Goal: Task Accomplishment & Management: Use online tool/utility

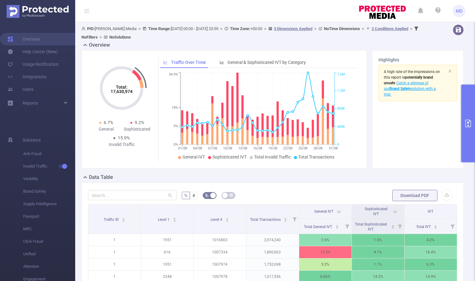
click at [469, 118] on button "primary" at bounding box center [468, 124] width 14 height 78
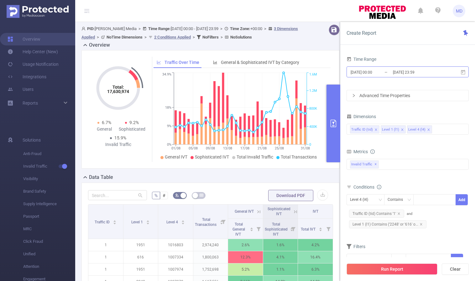
click at [401, 69] on input "2025-08-31 23:59" at bounding box center [417, 72] width 51 height 8
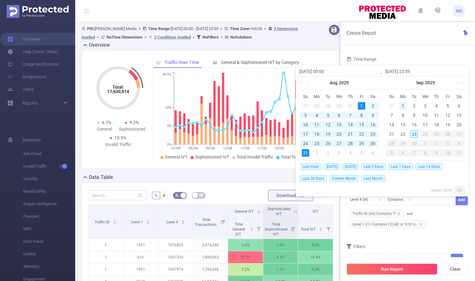
click at [404, 105] on div "1" at bounding box center [403, 106] width 8 height 8
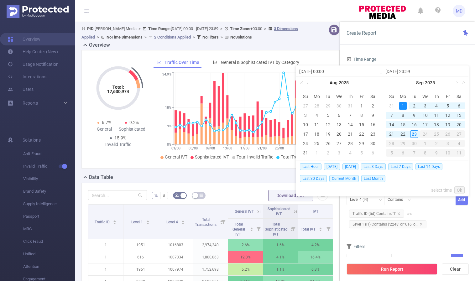
click at [404, 105] on div "1" at bounding box center [403, 106] width 8 height 8
type input "2025-09-01 00:00"
type input "2025-09-01 23:59"
type input "2025-09-01 00:00"
type input "2025-09-01 23:59"
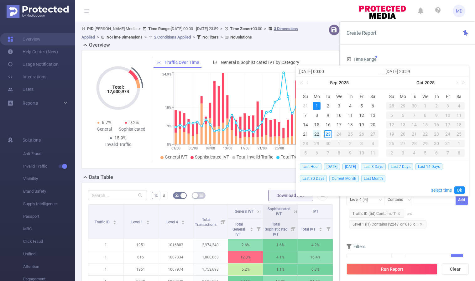
click at [318, 135] on div "22" at bounding box center [317, 134] width 8 height 8
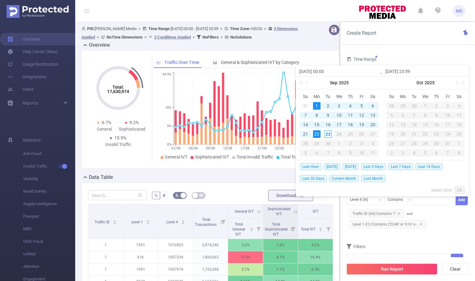
click at [317, 101] on td "1" at bounding box center [316, 105] width 11 height 9
type input "[DATE] 23:59"
click at [459, 188] on link "Ok" at bounding box center [459, 190] width 10 height 8
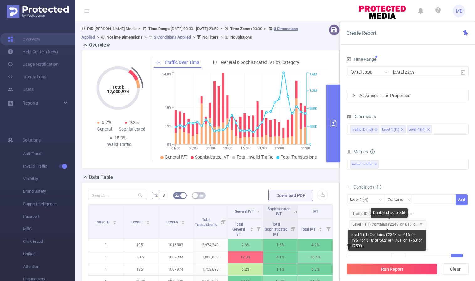
click at [420, 223] on icon "icon: close" at bounding box center [421, 224] width 3 height 3
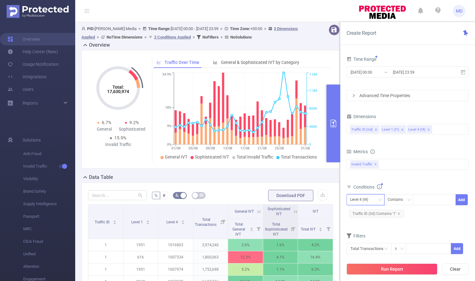
click at [376, 202] on div "Level 4 (l4)" at bounding box center [365, 200] width 31 height 10
click at [372, 220] on li "Level 1 (l1)" at bounding box center [366, 223] width 38 height 10
click at [423, 202] on div at bounding box center [435, 200] width 36 height 10
paste input "2248"
type input "2248"
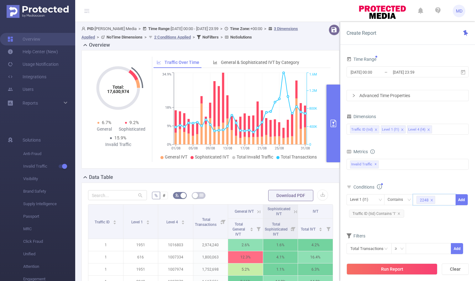
paste input "616"
type input "616"
paste input "618"
type input "618"
paste input "1761"
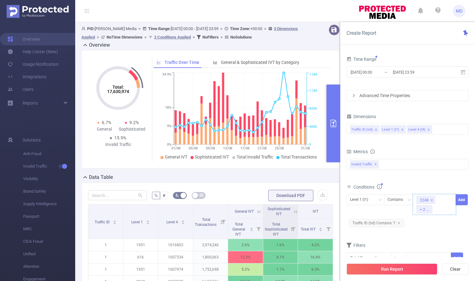
type input "1761"
paste input "1951"
type input "1951"
paste input "662"
type input "662"
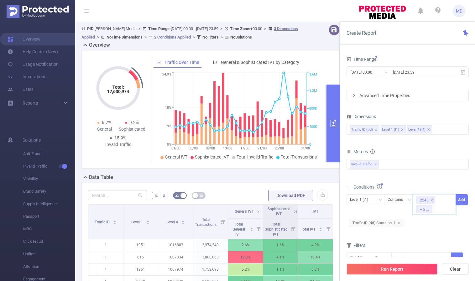
paste input "1759"
type input "1759"
paste input "1760"
type input "1760"
click at [464, 201] on button "Add" at bounding box center [462, 199] width 12 height 11
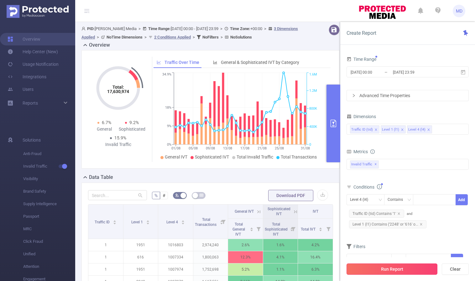
click at [394, 267] on button "Run Report" at bounding box center [392, 269] width 91 height 11
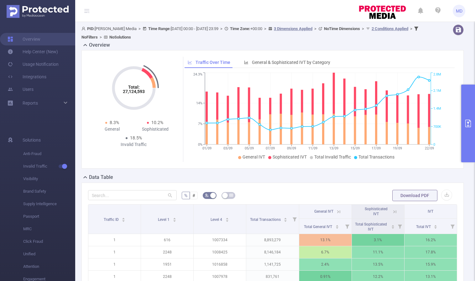
click at [463, 123] on button "primary" at bounding box center [468, 124] width 14 height 78
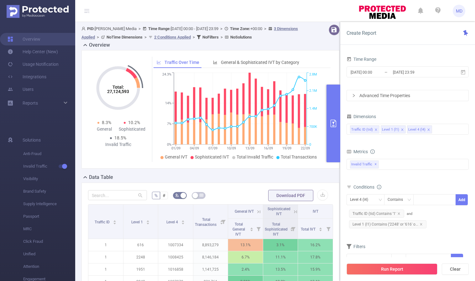
click at [336, 125] on icon "primary" at bounding box center [334, 124] width 8 height 8
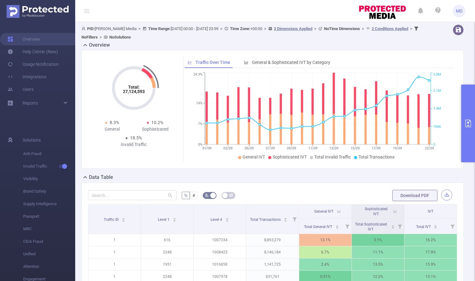
click at [445, 194] on button "button" at bounding box center [446, 195] width 11 height 11
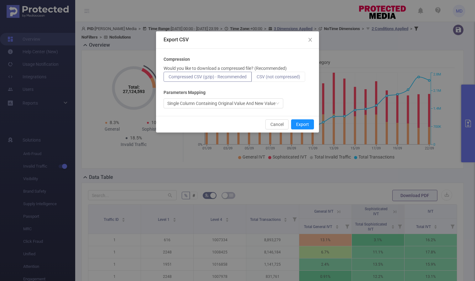
click at [281, 76] on span "CSV (not compressed)" at bounding box center [279, 76] width 44 height 5
click at [257, 78] on input "CSV (not compressed)" at bounding box center [257, 78] width 0 height 0
click at [306, 126] on button "Export" at bounding box center [302, 124] width 23 height 10
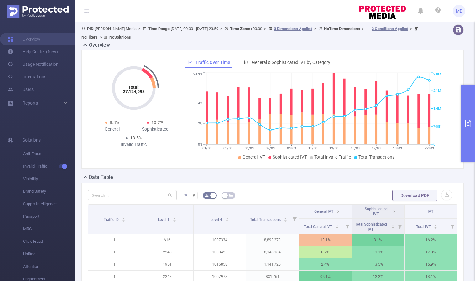
click at [468, 121] on icon "primary" at bounding box center [468, 124] width 8 height 8
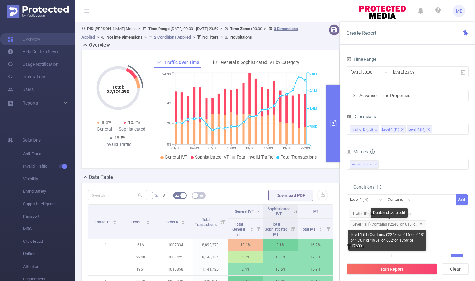
click at [421, 223] on icon "icon: close" at bounding box center [421, 224] width 2 height 2
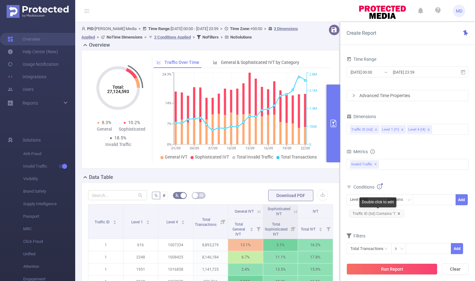
click at [399, 214] on icon "icon: close" at bounding box center [399, 213] width 2 height 2
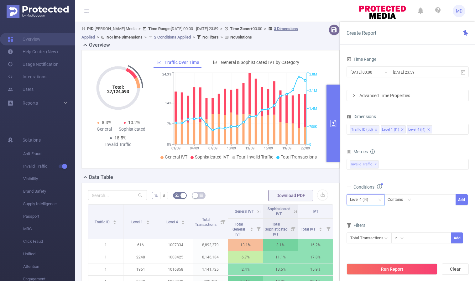
click at [376, 200] on div "Level 4 (l4)" at bounding box center [365, 200] width 31 height 10
click at [374, 213] on li "Traffic ID (tid)" at bounding box center [366, 213] width 38 height 10
click at [426, 199] on div at bounding box center [435, 200] width 36 height 10
type input "6"
click at [459, 201] on button "Add" at bounding box center [462, 199] width 12 height 11
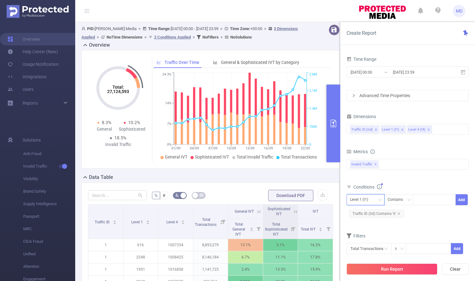
click at [371, 200] on div "Level 1 (l1)" at bounding box center [361, 200] width 23 height 10
click at [365, 220] on li "Level 1 (l1)" at bounding box center [366, 223] width 38 height 10
click at [425, 202] on div at bounding box center [435, 200] width 36 height 10
paste input "1659"
type input "1659"
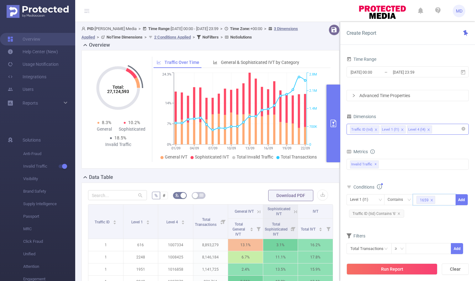
paste input "1657"
type input "1657"
paste input "1665"
type input "1665"
paste input "1663"
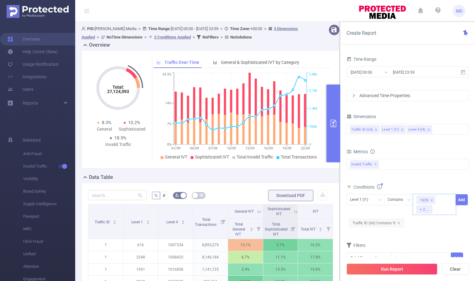
type input "1663"
paste input "1661"
type input "1661"
paste input "1667"
type input "1667"
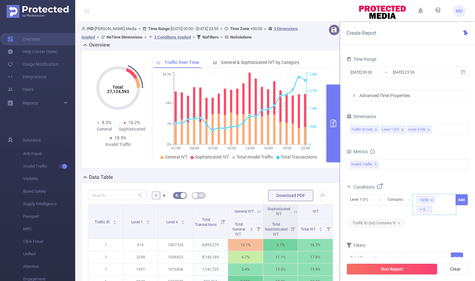
paste input "1709"
type input "1709"
click at [465, 201] on button "Add" at bounding box center [462, 199] width 12 height 11
click at [372, 69] on input "2025-09-01 00:00" at bounding box center [375, 72] width 51 height 8
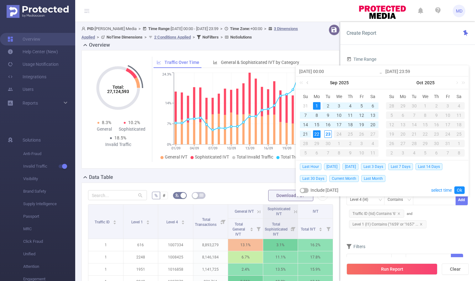
click at [308, 81] on link at bounding box center [308, 82] width 6 height 13
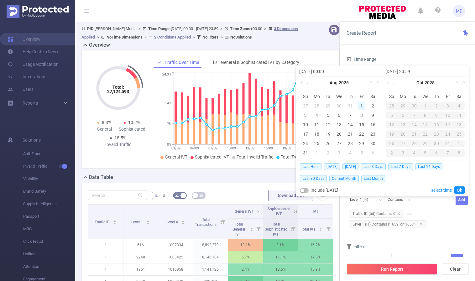
click at [361, 105] on div "1" at bounding box center [362, 106] width 8 height 8
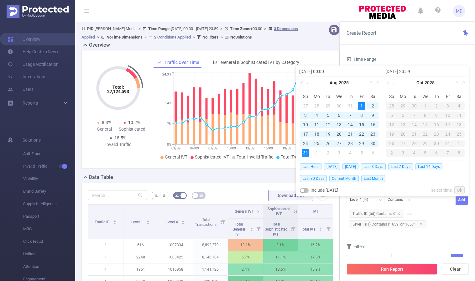
click at [307, 152] on div "31" at bounding box center [306, 153] width 8 height 8
type input "2025-08-01 00:00"
type input "2025-08-31 23:59"
type input "2025-08-01 00:00"
type input "2025-08-31 23:59"
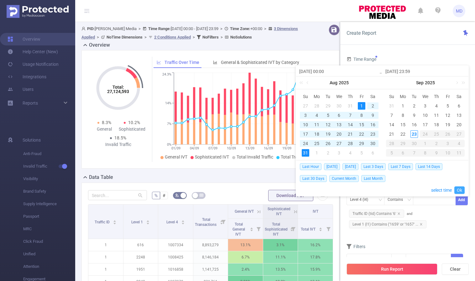
click at [461, 188] on link "Ok" at bounding box center [459, 190] width 10 height 8
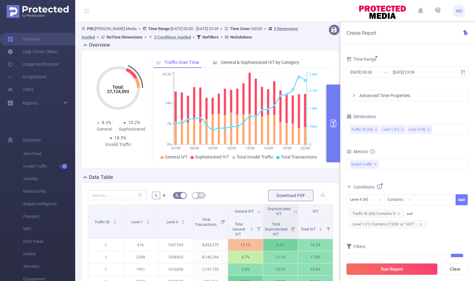
click at [399, 265] on button "Run Report" at bounding box center [392, 269] width 91 height 11
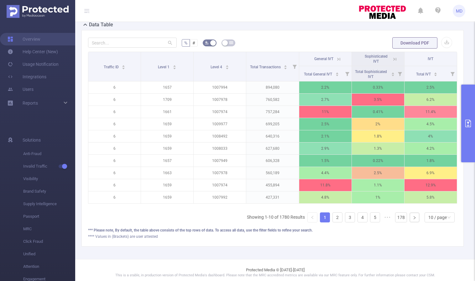
scroll to position [162, 0]
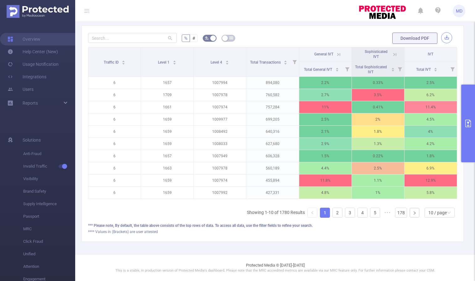
click at [442, 32] on button "button" at bounding box center [446, 37] width 11 height 11
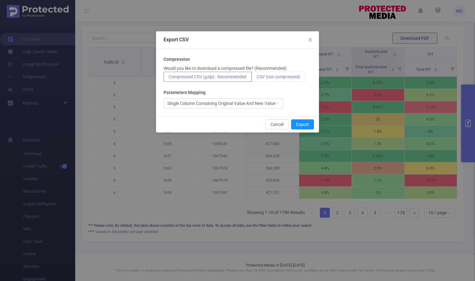
click at [274, 74] on span "CSV (not compressed)" at bounding box center [279, 76] width 44 height 5
click at [257, 78] on input "CSV (not compressed)" at bounding box center [257, 78] width 0 height 0
click at [307, 128] on button "Export" at bounding box center [302, 124] width 23 height 10
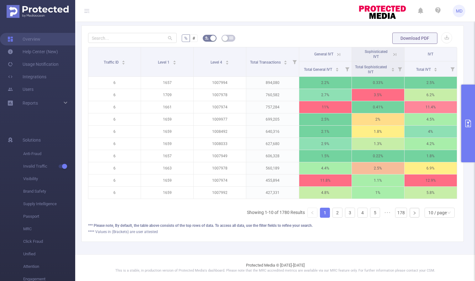
click at [464, 123] on button "primary" at bounding box center [468, 124] width 14 height 78
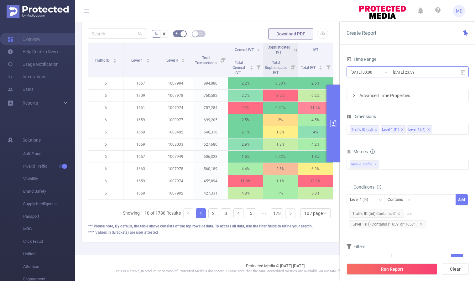
click at [402, 70] on input "2025-08-31 23:59" at bounding box center [417, 72] width 51 height 8
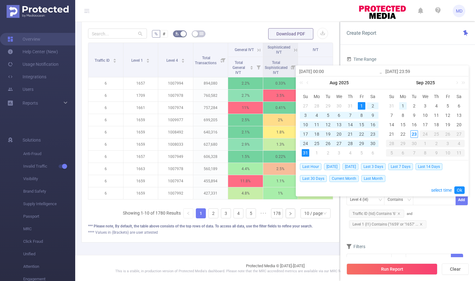
click at [405, 106] on div "1" at bounding box center [403, 106] width 8 height 8
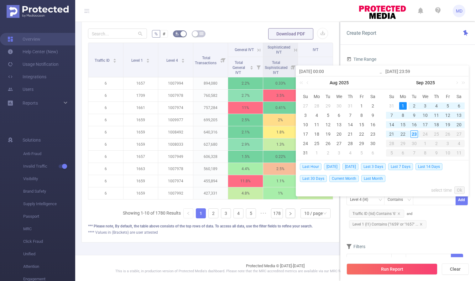
click at [404, 105] on div "1" at bounding box center [403, 106] width 8 height 8
type input "2025-09-01 00:00"
type input "2025-09-01 23:59"
type input "2025-09-01 00:00"
type input "2025-09-01 23:59"
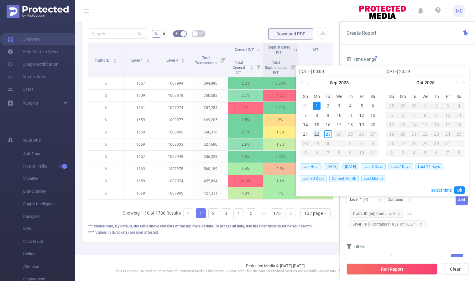
click at [314, 135] on div "22" at bounding box center [317, 134] width 8 height 8
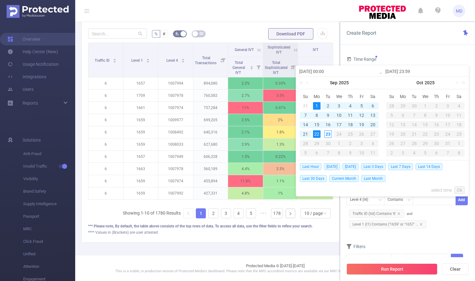
click at [316, 105] on div "1" at bounding box center [317, 106] width 8 height 8
type input "[DATE] 23:59"
click at [458, 187] on link "Ok" at bounding box center [459, 190] width 10 height 8
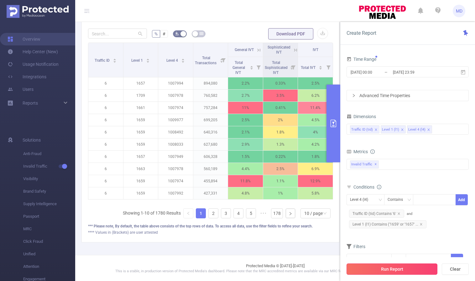
click at [403, 267] on button "Run Report" at bounding box center [392, 269] width 91 height 11
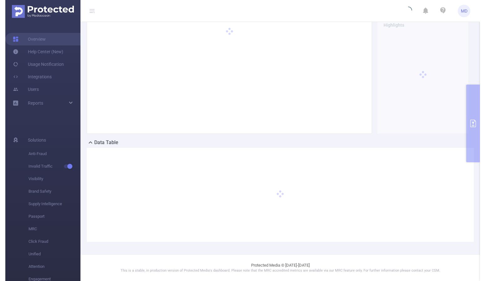
scroll to position [34, 0]
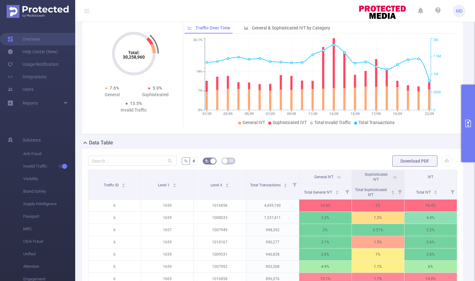
click at [469, 123] on icon "primary" at bounding box center [468, 124] width 6 height 8
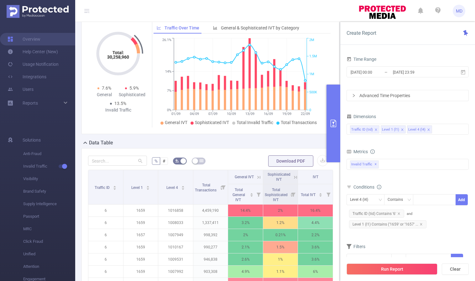
click at [334, 124] on icon "primary" at bounding box center [334, 124] width 8 height 8
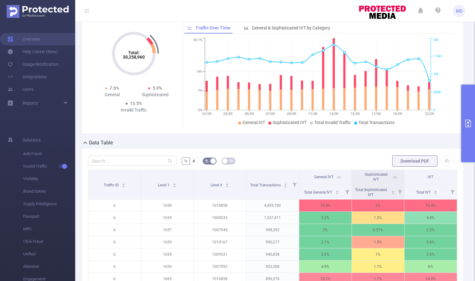
click at [471, 124] on icon "primary" at bounding box center [468, 124] width 6 height 8
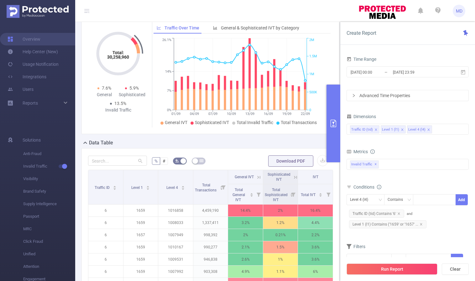
click at [334, 123] on icon "primary" at bounding box center [334, 124] width 6 height 8
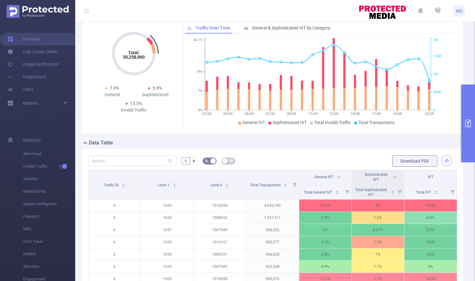
click at [441, 160] on button "button" at bounding box center [446, 160] width 11 height 11
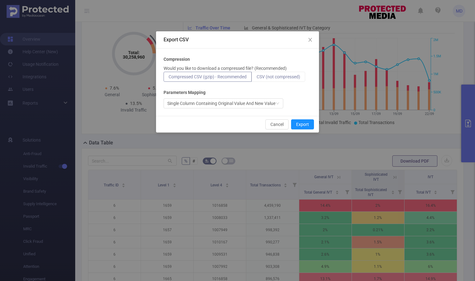
click at [300, 79] on span "CSV (not compressed)" at bounding box center [279, 76] width 44 height 5
click at [257, 78] on input "CSV (not compressed)" at bounding box center [257, 78] width 0 height 0
click at [302, 123] on button "Export" at bounding box center [302, 124] width 23 height 10
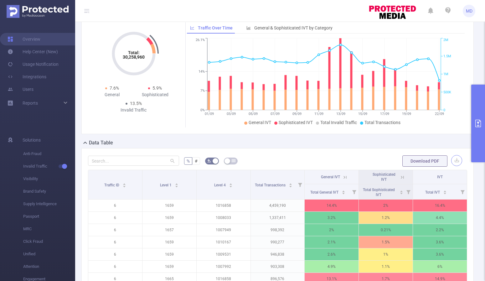
scroll to position [26, 0]
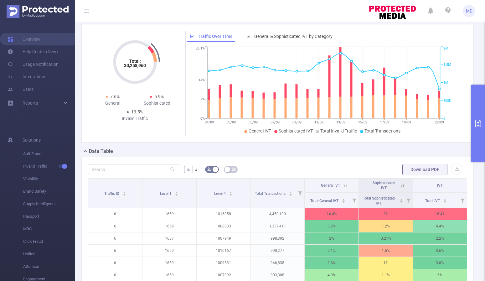
click at [475, 125] on icon "primary" at bounding box center [479, 124] width 8 height 8
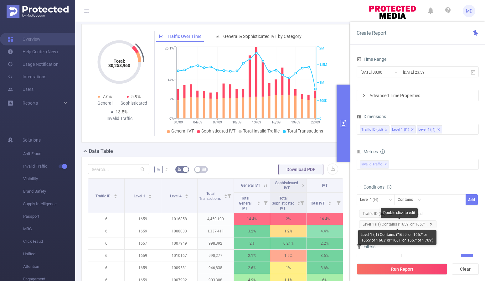
click at [431, 224] on icon "icon: close" at bounding box center [431, 224] width 3 height 3
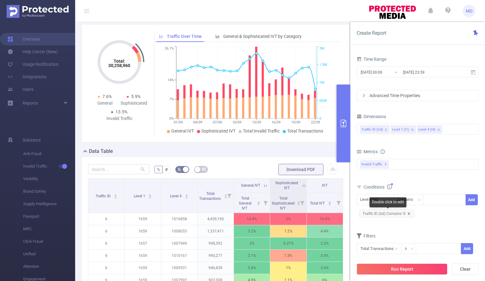
click at [408, 213] on icon "icon: close" at bounding box center [409, 213] width 3 height 3
click at [391, 202] on icon "icon: down" at bounding box center [391, 200] width 4 height 4
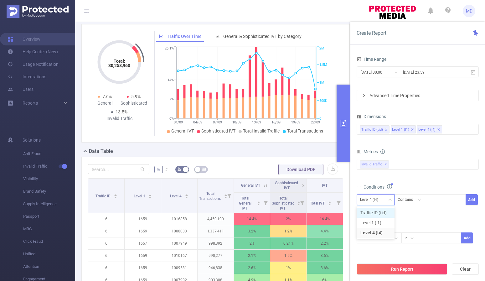
click at [386, 210] on li "Traffic ID (tid)" at bounding box center [376, 213] width 38 height 10
click at [445, 203] on div at bounding box center [445, 200] width 36 height 10
type input "1"
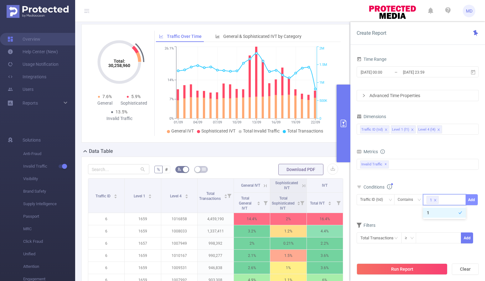
click at [475, 199] on button "Add" at bounding box center [472, 199] width 12 height 11
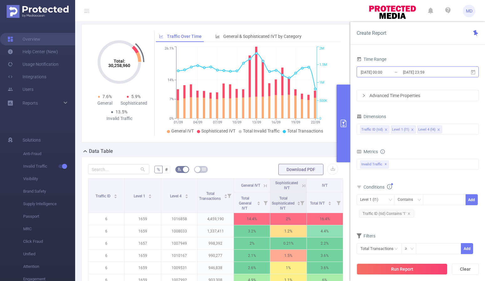
click at [382, 73] on input "2025-09-01 00:00" at bounding box center [385, 72] width 51 height 8
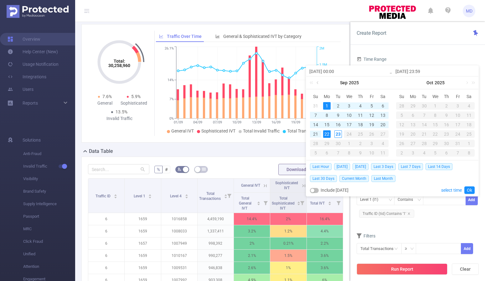
click at [317, 82] on link at bounding box center [319, 82] width 6 height 13
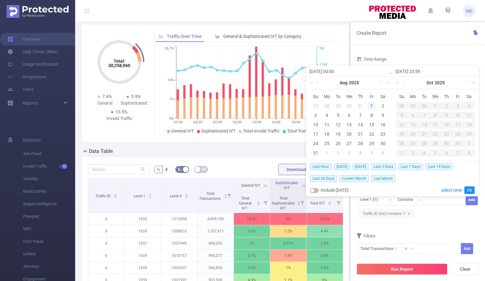
click at [371, 107] on div "1" at bounding box center [372, 106] width 8 height 8
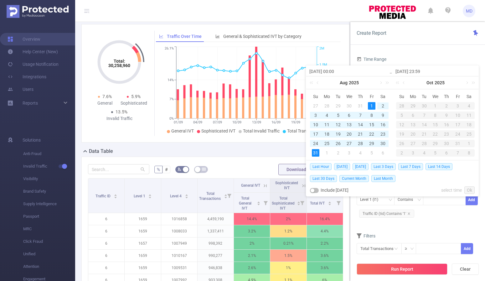
click at [316, 154] on div "31" at bounding box center [316, 153] width 8 height 8
type input "2025-08-01 00:00"
type input "2025-08-31 23:59"
type input "2025-08-01 00:00"
type input "2025-08-31 23:59"
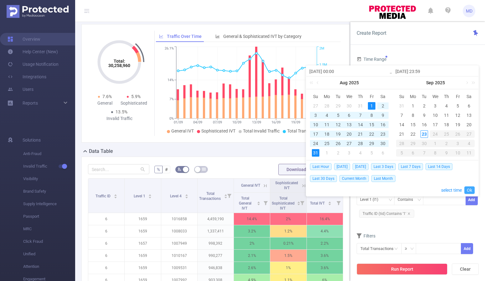
click at [469, 191] on link "Ok" at bounding box center [470, 190] width 10 height 8
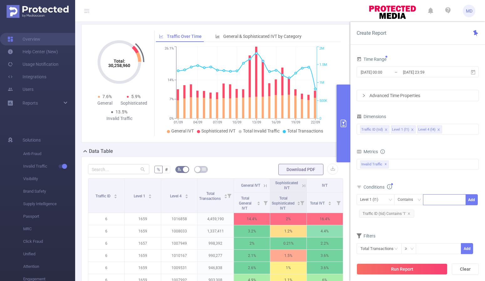
click at [444, 200] on div at bounding box center [445, 200] width 36 height 10
paste input "2249"
type input "2249"
paste input "1829"
type input "1829"
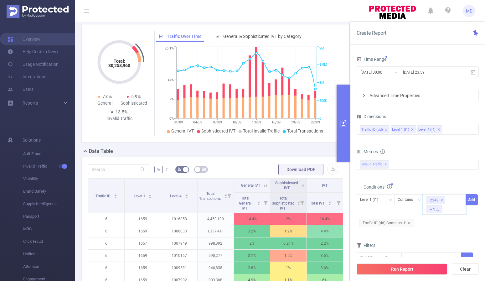
paste input "1828"
type input "1828"
paste input "1830"
type input "1830"
paste input "1979"
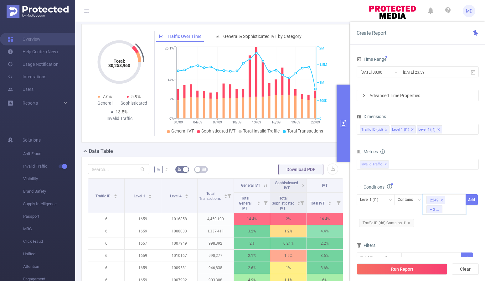
type input "1979"
click at [471, 201] on button "Add" at bounding box center [472, 199] width 12 height 11
click at [387, 270] on button "Run Report" at bounding box center [402, 269] width 91 height 11
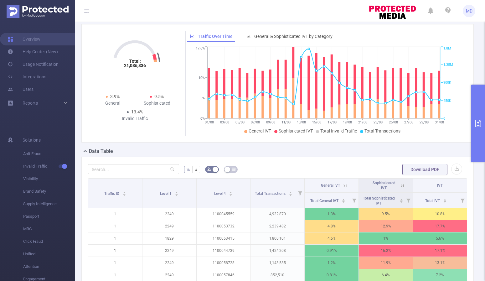
click at [281, 158] on div "% # Download PDF Traffic ID Level 1 Level 4 Total Transactions General IVT Soph…" at bounding box center [277, 265] width 393 height 217
click at [453, 171] on button "button" at bounding box center [457, 169] width 11 height 11
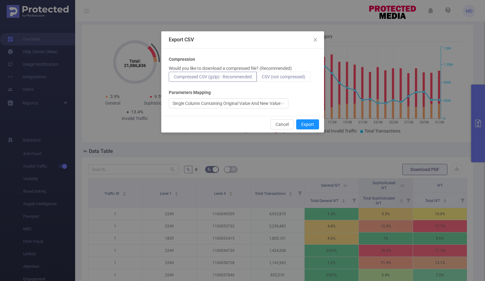
click at [299, 76] on span "CSV (not compressed)" at bounding box center [284, 76] width 44 height 5
click at [262, 78] on input "CSV (not compressed)" at bounding box center [262, 78] width 0 height 0
click at [310, 124] on button "Export" at bounding box center [307, 124] width 23 height 10
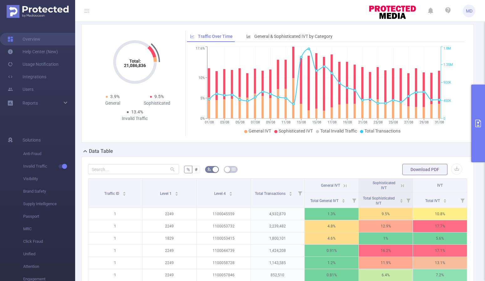
click at [475, 118] on button "primary" at bounding box center [479, 124] width 14 height 78
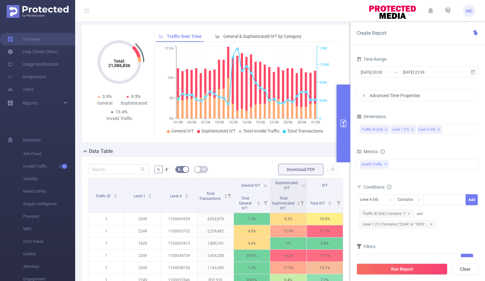
click at [344, 123] on icon "primary" at bounding box center [344, 124] width 6 height 8
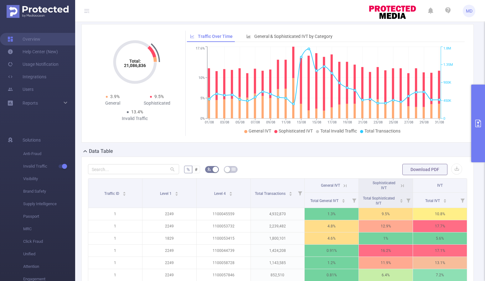
click at [475, 123] on icon "primary" at bounding box center [479, 124] width 8 height 8
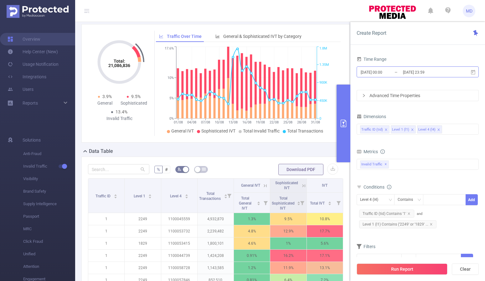
click at [379, 70] on input "2025-08-01 00:00" at bounding box center [385, 72] width 51 height 8
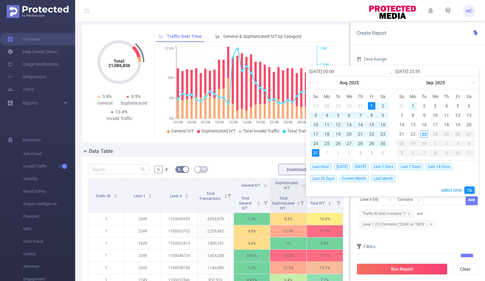
click at [412, 105] on div "1" at bounding box center [414, 106] width 8 height 8
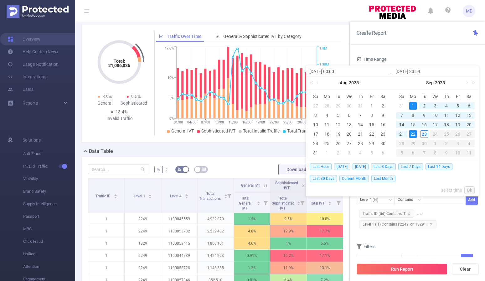
click at [415, 133] on div "22" at bounding box center [414, 134] width 8 height 8
type input "2025-09-01 00:00"
type input "[DATE] 23:59"
type input "2025-09-01 00:00"
type input "[DATE] 23:59"
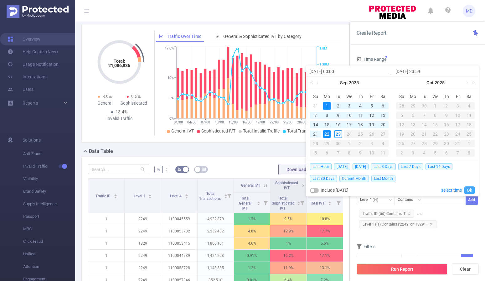
click at [469, 192] on link "Ok" at bounding box center [470, 190] width 10 height 8
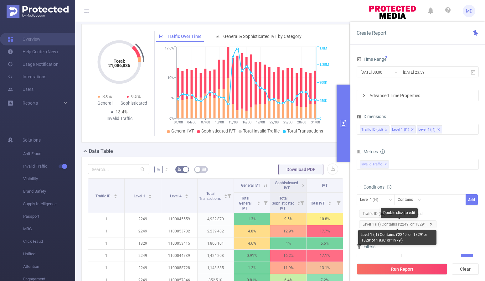
click at [430, 225] on icon "icon: close" at bounding box center [431, 224] width 3 height 3
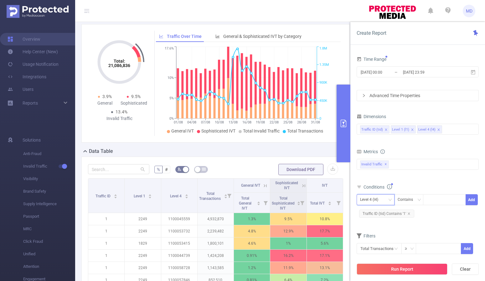
click at [390, 198] on icon "icon: down" at bounding box center [391, 200] width 4 height 4
click at [379, 220] on li "Level 1 (l1)" at bounding box center [376, 223] width 38 height 10
click at [438, 203] on div at bounding box center [445, 200] width 36 height 10
paste input "2249"
type input "2249"
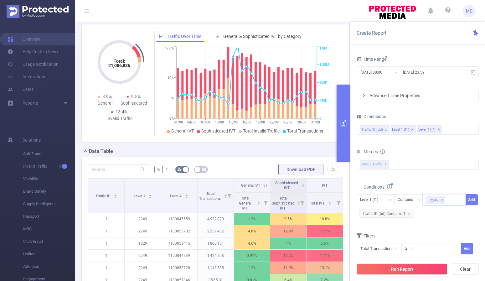
paste input "1828"
type input "1828"
paste input "1829"
type input "1829"
paste input "1830"
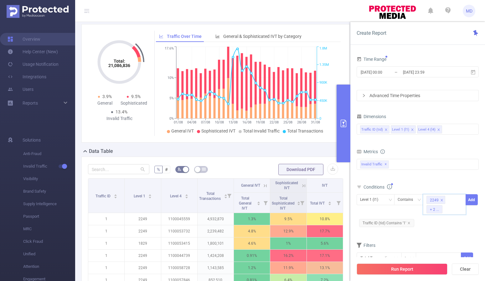
type input "1830"
paste input "1979"
type input "1979"
click at [474, 197] on button "Add" at bounding box center [472, 199] width 12 height 11
click at [402, 270] on button "Run Report" at bounding box center [402, 269] width 91 height 11
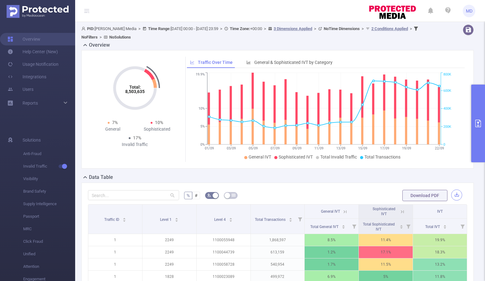
click at [452, 193] on button "button" at bounding box center [457, 195] width 11 height 11
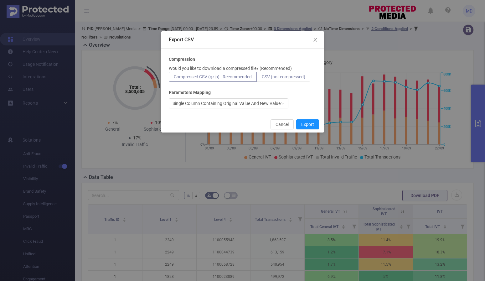
click at [291, 74] on label "CSV (not compressed)" at bounding box center [284, 77] width 54 height 10
click at [262, 78] on input "CSV (not compressed)" at bounding box center [262, 78] width 0 height 0
click at [307, 129] on button "Export" at bounding box center [307, 124] width 23 height 10
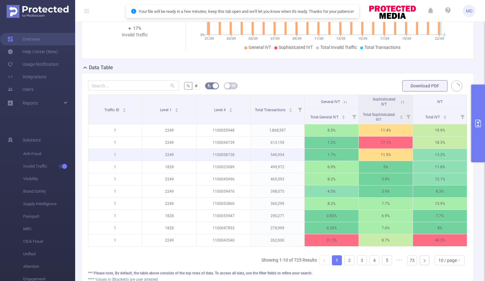
scroll to position [133, 0]
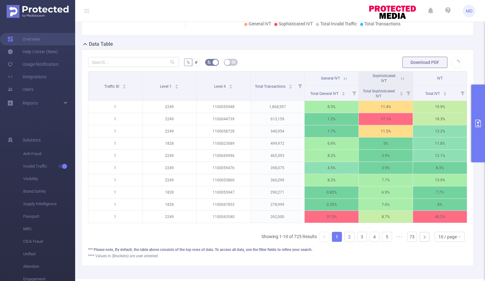
click at [344, 77] on icon at bounding box center [346, 79] width 6 height 6
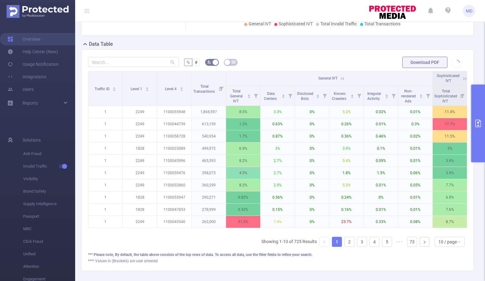
click at [341, 78] on icon at bounding box center [343, 79] width 6 height 6
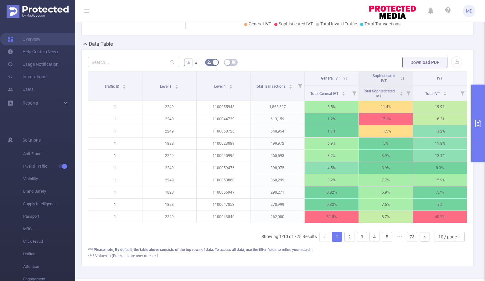
click at [475, 116] on button "primary" at bounding box center [479, 124] width 14 height 78
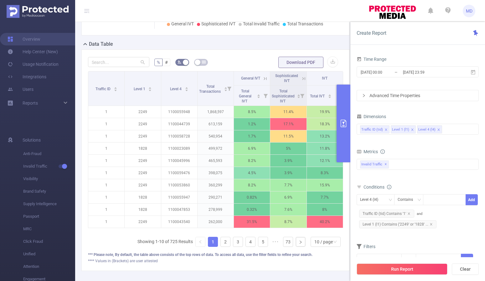
click at [343, 128] on button "primary" at bounding box center [344, 124] width 14 height 78
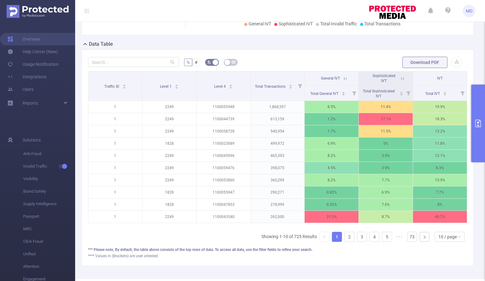
click at [475, 125] on button "primary" at bounding box center [479, 124] width 14 height 78
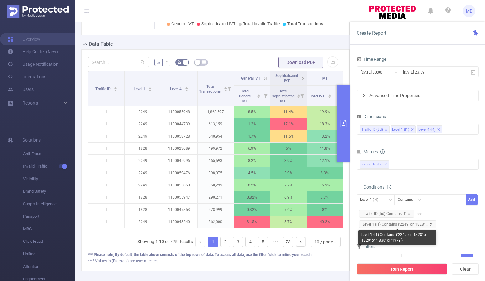
click at [430, 225] on icon "icon: close" at bounding box center [431, 224] width 3 height 3
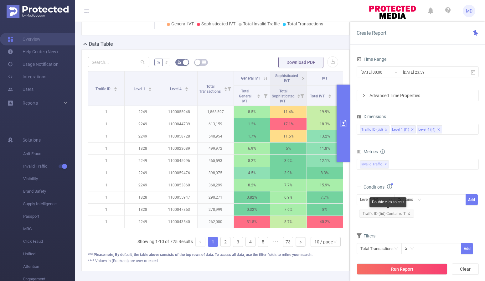
click at [408, 214] on icon "icon: close" at bounding box center [409, 213] width 2 height 2
click at [377, 201] on div "Level 4 (l4)" at bounding box center [371, 200] width 23 height 10
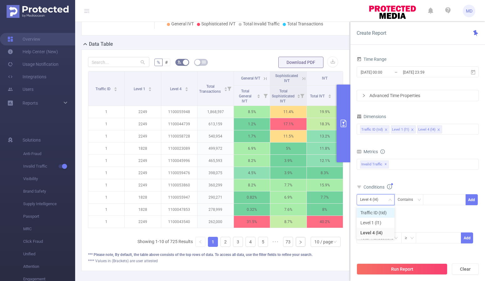
click at [378, 208] on li "Traffic ID (tid)" at bounding box center [376, 213] width 38 height 10
click at [456, 202] on div at bounding box center [445, 200] width 36 height 10
type input "6"
click at [471, 199] on button "Add" at bounding box center [472, 199] width 12 height 11
click at [445, 202] on div at bounding box center [445, 200] width 36 height 10
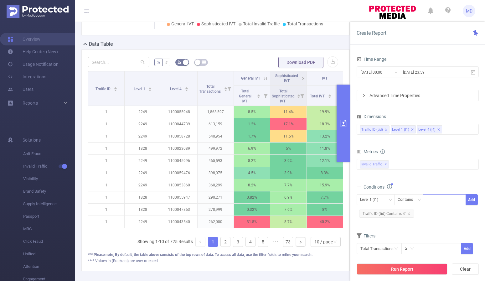
paste input "1673"
type input "1673"
paste input "1671"
type input "1671"
paste input "1669"
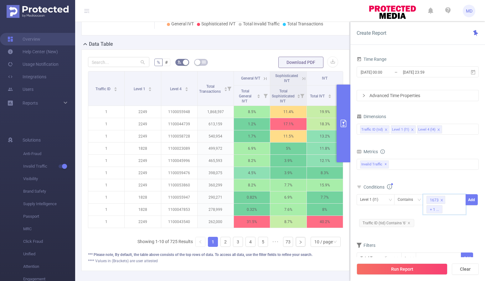
type input "1669"
paste input "1675"
type input "1675"
paste input "1693"
type input "1693"
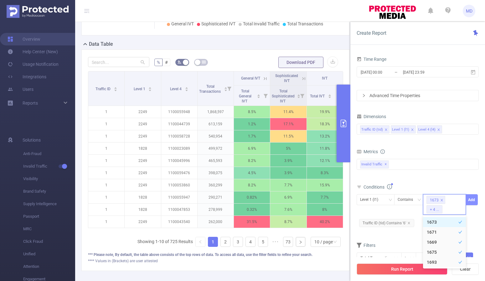
click at [471, 200] on button "Add" at bounding box center [472, 199] width 12 height 11
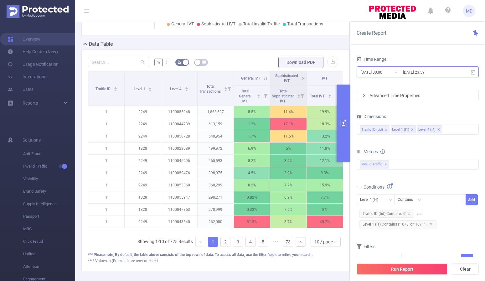
click at [378, 70] on input "2025-09-01 00:00" at bounding box center [385, 72] width 51 height 8
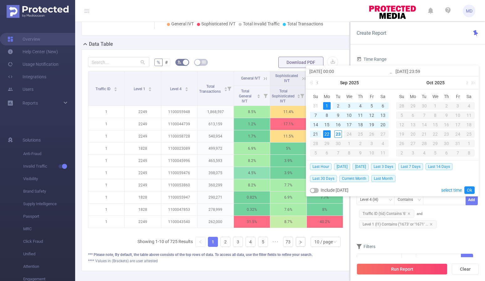
click at [318, 82] on link at bounding box center [319, 82] width 6 height 13
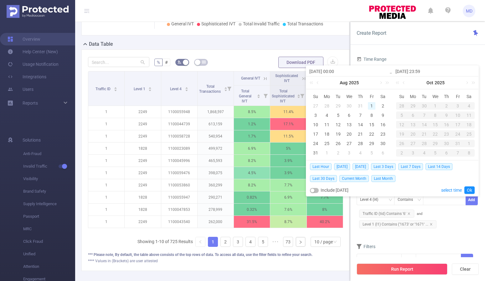
click at [373, 105] on div "1" at bounding box center [372, 106] width 8 height 8
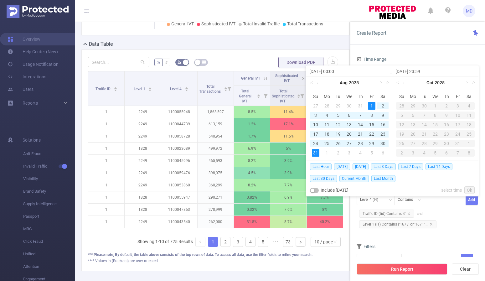
click at [317, 152] on div "31" at bounding box center [316, 153] width 8 height 8
type input "2025-08-01 00:00"
type input "2025-08-31 23:59"
type input "2025-08-01 00:00"
type input "2025-08-31 23:59"
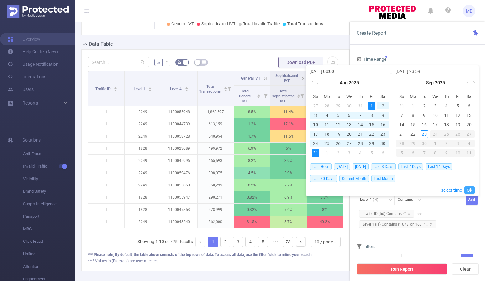
click at [471, 189] on link "Ok" at bounding box center [470, 190] width 10 height 8
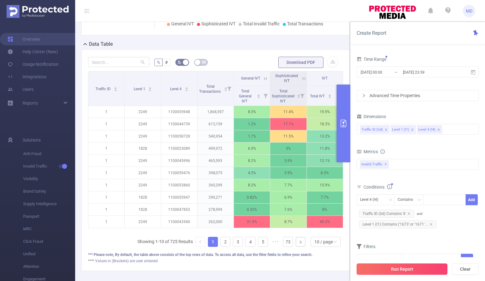
click at [416, 270] on button "Run Report" at bounding box center [402, 269] width 91 height 11
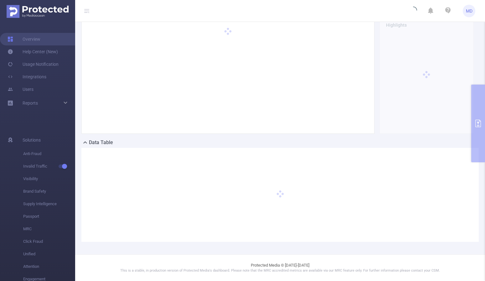
scroll to position [34, 0]
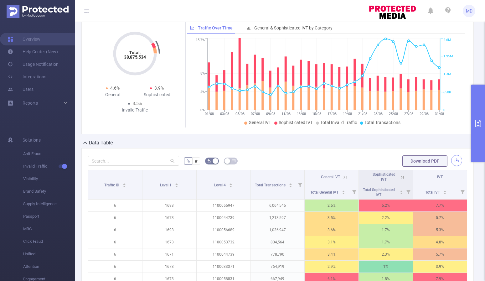
click at [452, 158] on button "button" at bounding box center [457, 160] width 11 height 11
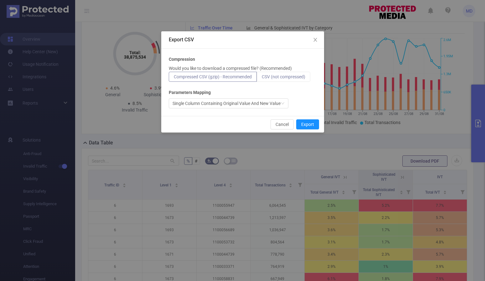
click at [284, 72] on label "CSV (not compressed)" at bounding box center [284, 77] width 54 height 10
click at [262, 78] on input "CSV (not compressed)" at bounding box center [262, 78] width 0 height 0
click at [311, 124] on button "Export" at bounding box center [307, 124] width 23 height 10
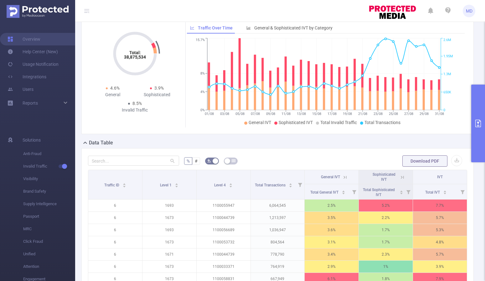
click at [475, 121] on icon "primary" at bounding box center [479, 124] width 6 height 8
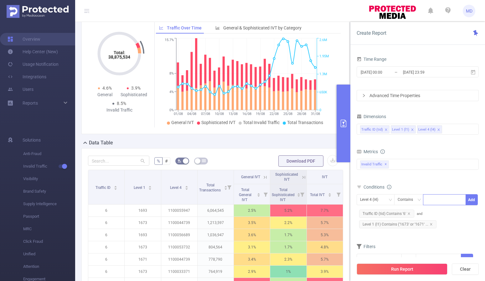
click at [443, 200] on div at bounding box center [445, 200] width 36 height 10
paste input "1100058728"
type input "1100058728"
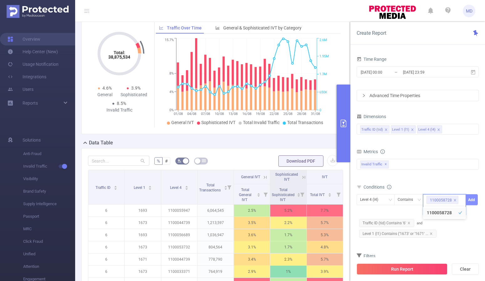
click at [473, 201] on button "Add" at bounding box center [472, 199] width 12 height 11
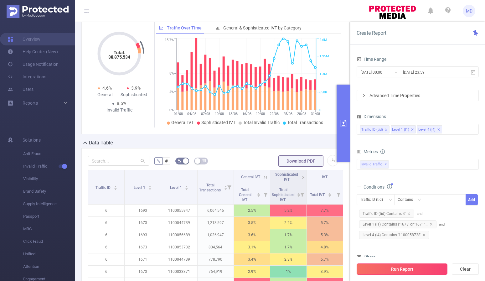
click at [390, 266] on button "Run Report" at bounding box center [402, 269] width 91 height 11
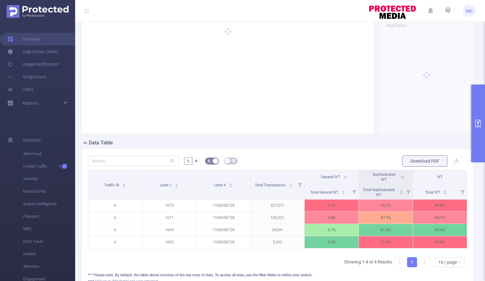
click at [398, 176] on icon at bounding box center [402, 177] width 8 height 6
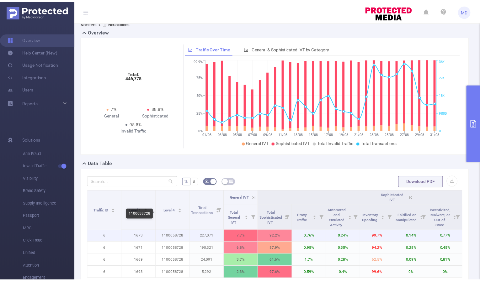
scroll to position [34, 0]
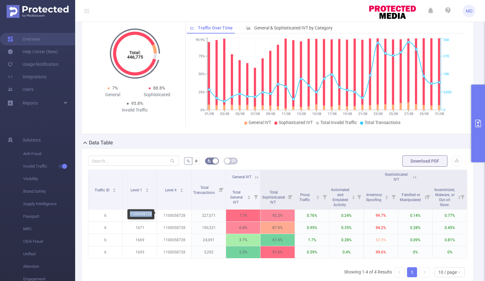
drag, startPoint x: 130, startPoint y: 214, endPoint x: 151, endPoint y: 215, distance: 20.7
click at [151, 215] on div "1100058728" at bounding box center [141, 214] width 27 height 10
copy div "1100058728"
click at [414, 176] on icon at bounding box center [415, 177] width 3 height 3
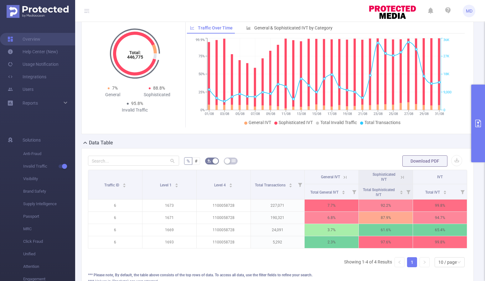
click at [475, 126] on icon "primary" at bounding box center [479, 124] width 6 height 8
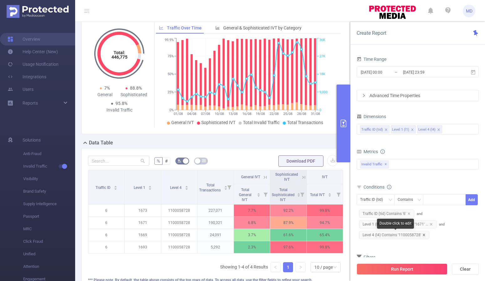
click at [424, 235] on icon "icon: close" at bounding box center [424, 234] width 3 height 3
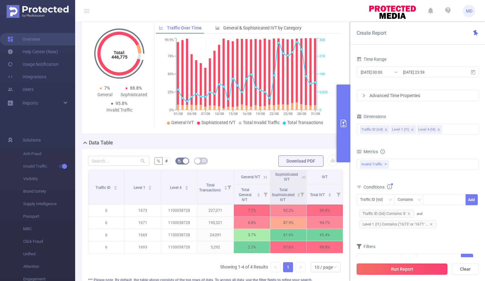
click at [407, 270] on button "Run Report" at bounding box center [402, 269] width 91 height 11
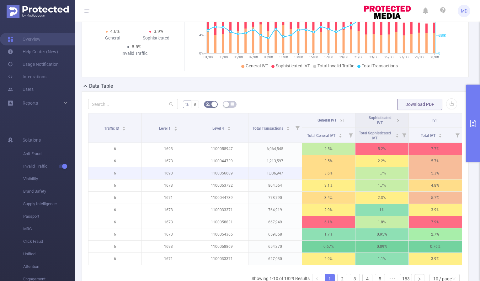
scroll to position [96, 0]
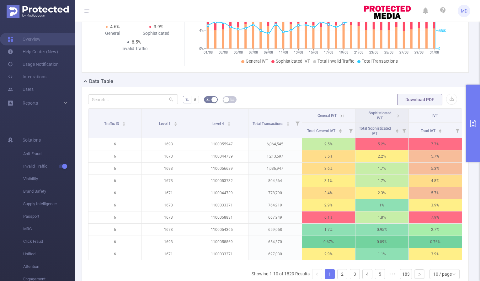
click at [471, 124] on icon "primary" at bounding box center [473, 124] width 8 height 8
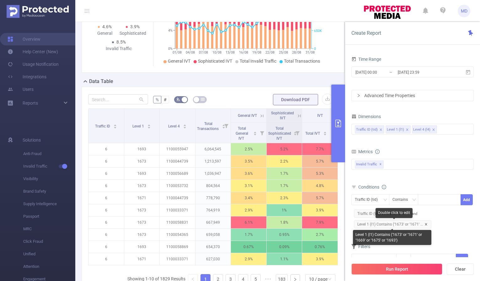
click at [426, 224] on icon "icon: close" at bounding box center [425, 224] width 3 height 3
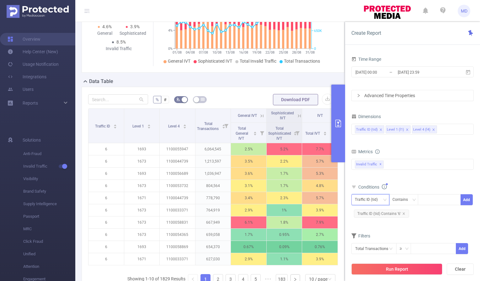
click at [380, 201] on div "Traffic ID (tid)" at bounding box center [367, 200] width 27 height 10
click at [375, 218] on li "Level 1 (l1)" at bounding box center [370, 223] width 38 height 10
click at [435, 199] on div at bounding box center [439, 200] width 36 height 10
paste input "1673"
type input "1673"
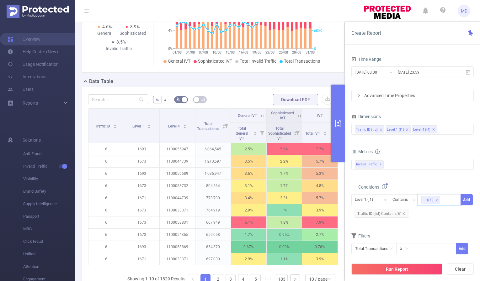
paste input "1671"
type input "1671"
paste input "1669"
type input "1669"
paste input "1675"
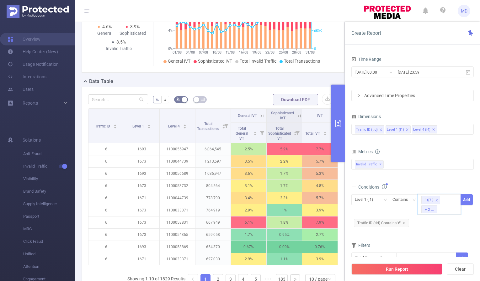
type input "1675"
paste input "1693"
type input "1693"
click at [468, 202] on button "Add" at bounding box center [466, 199] width 12 height 11
click at [370, 68] on input "2025-08-01 00:00" at bounding box center [379, 72] width 51 height 8
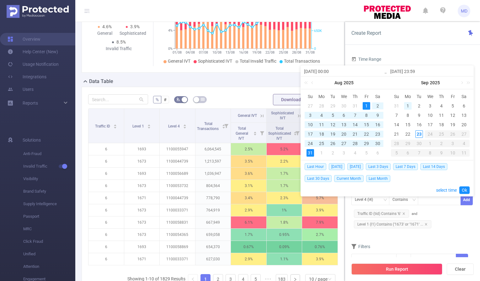
click at [408, 105] on div "1" at bounding box center [408, 106] width 8 height 8
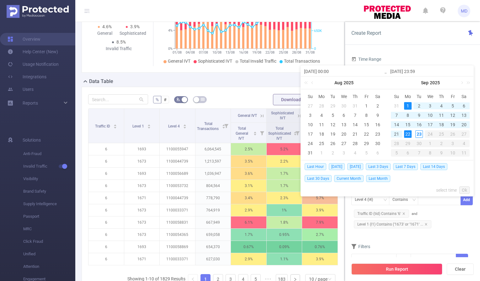
click at [410, 134] on div "22" at bounding box center [408, 134] width 8 height 8
type input "2025-09-01 00:00"
type input "[DATE] 23:59"
type input "2025-09-01 00:00"
type input "[DATE] 23:59"
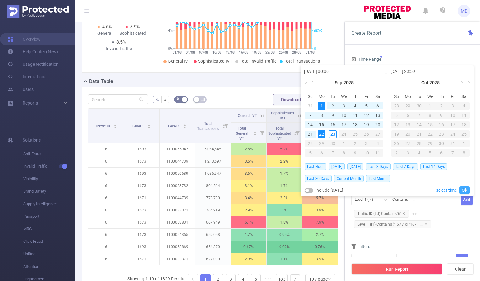
click at [463, 187] on link "Ok" at bounding box center [464, 190] width 10 height 8
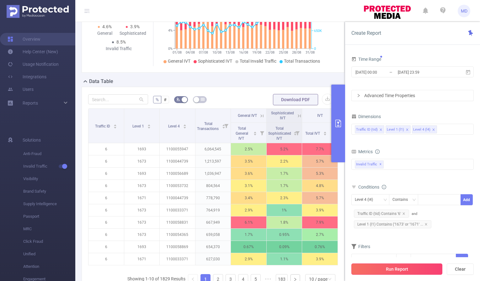
click at [388, 268] on button "Run Report" at bounding box center [396, 269] width 91 height 11
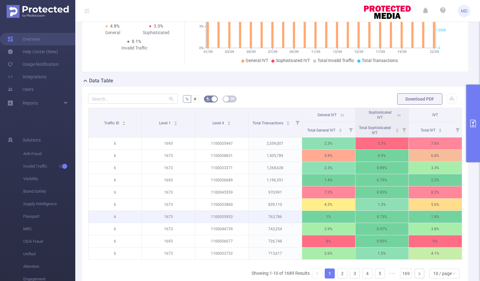
scroll to position [133, 0]
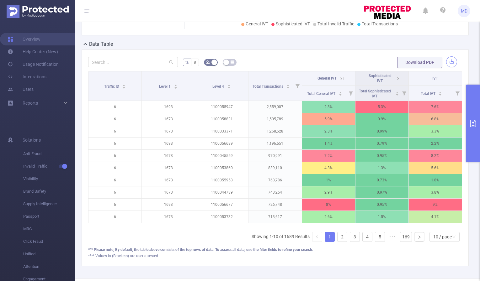
click at [449, 60] on button "button" at bounding box center [451, 61] width 11 height 11
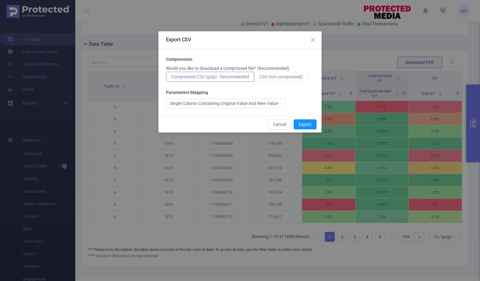
click at [269, 78] on span "CSV (not compressed)" at bounding box center [281, 76] width 44 height 5
click at [259, 78] on input "CSV (not compressed)" at bounding box center [259, 78] width 0 height 0
click at [309, 124] on button "Export" at bounding box center [304, 124] width 23 height 10
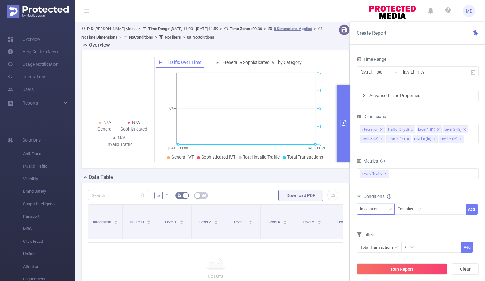
click at [387, 210] on div "Integration" at bounding box center [375, 209] width 31 height 10
click at [381, 178] on li "Level 4 (l4)" at bounding box center [376, 177] width 38 height 10
click at [446, 208] on div at bounding box center [445, 209] width 36 height 10
paste input "1100058728"
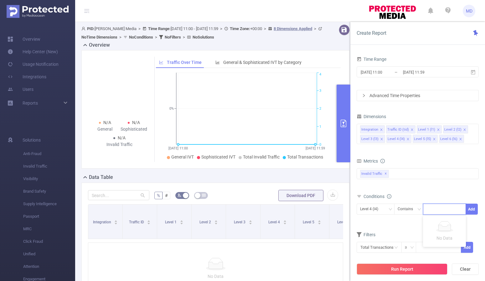
type input "1100058728"
click at [475, 208] on button "Add" at bounding box center [472, 209] width 12 height 11
click at [380, 70] on input "[DATE] 11:00" at bounding box center [385, 72] width 51 height 8
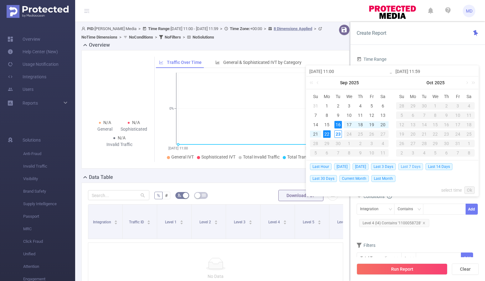
click at [415, 167] on span "Last 7 Days" at bounding box center [411, 166] width 25 height 7
type input "[DATE] 00:00"
type input "[DATE] 23:59"
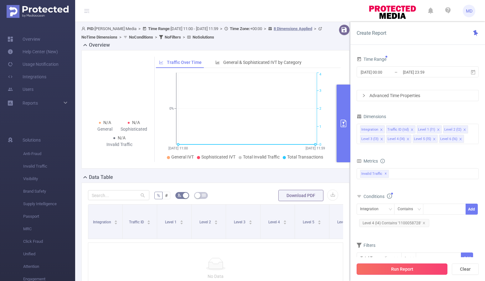
click at [406, 271] on button "Run Report" at bounding box center [402, 269] width 91 height 11
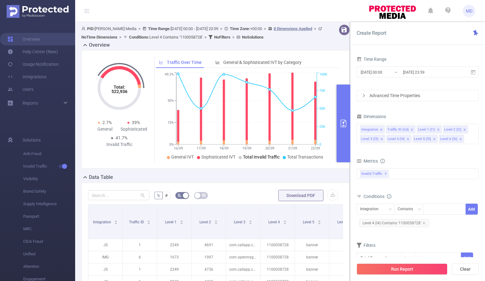
scroll to position [143, 0]
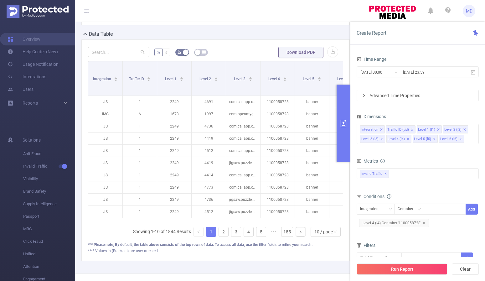
click at [341, 120] on icon "primary" at bounding box center [344, 124] width 6 height 8
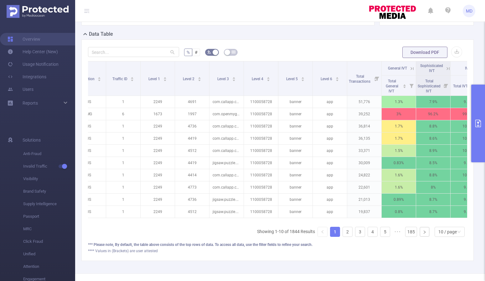
scroll to position [0, 40]
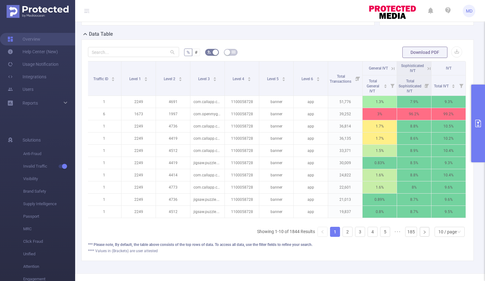
click at [425, 69] on icon at bounding box center [429, 68] width 8 height 6
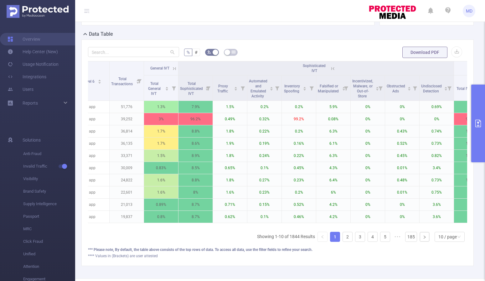
scroll to position [0, 256]
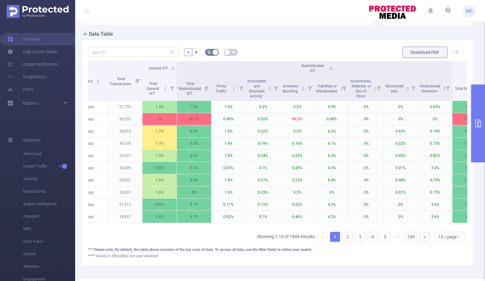
click at [333, 68] on icon at bounding box center [332, 69] width 6 height 6
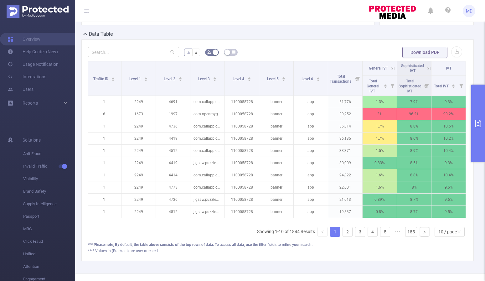
scroll to position [0, 40]
click at [122, 116] on div "com.openmygame.games.android.sudokumaster" at bounding box center [144, 115] width 76 height 15
drag, startPoint x: 109, startPoint y: 113, endPoint x: 123, endPoint y: 117, distance: 14.6
click at [123, 117] on div "com.openmygame.games.android.sudokumaster" at bounding box center [144, 115] width 76 height 15
copy div "com.openmygame.games.android.sudokumaster"
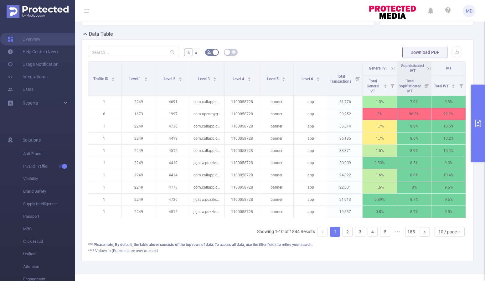
click at [484, 121] on button "primary" at bounding box center [479, 124] width 14 height 78
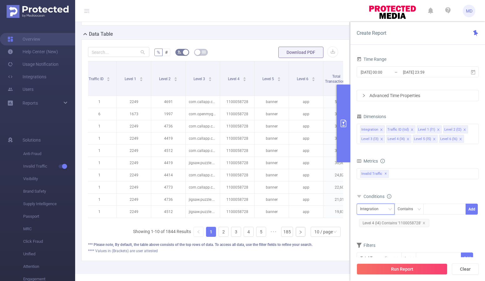
click at [389, 210] on icon "icon: down" at bounding box center [391, 209] width 4 height 4
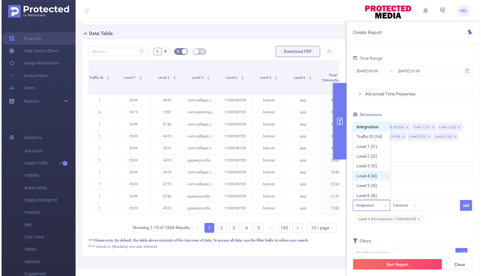
scroll to position [3, 0]
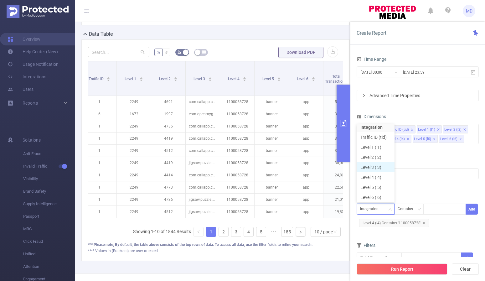
click at [376, 166] on li "Level 3 (l3)" at bounding box center [376, 167] width 38 height 10
click at [447, 210] on div at bounding box center [445, 209] width 36 height 10
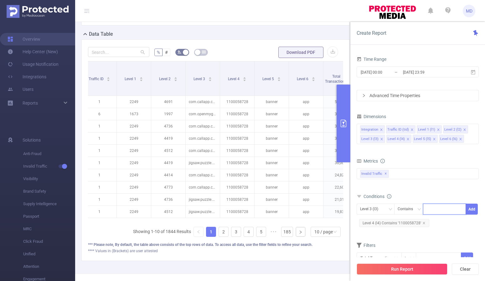
paste input "com.openmygame.games.android.sudokumaster"
type input "com.openmygame.games.android.sudokumaster"
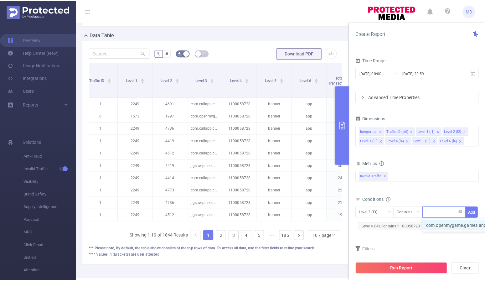
scroll to position [0, 0]
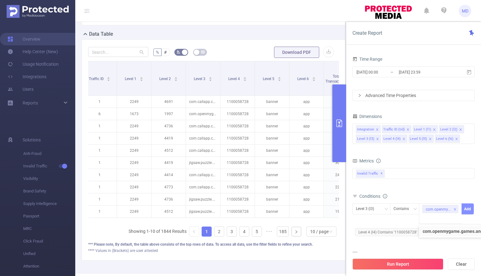
click at [468, 208] on button "Add" at bounding box center [467, 209] width 12 height 11
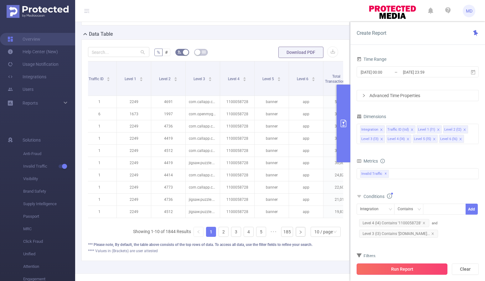
click at [397, 266] on button "Run Report" at bounding box center [402, 269] width 91 height 11
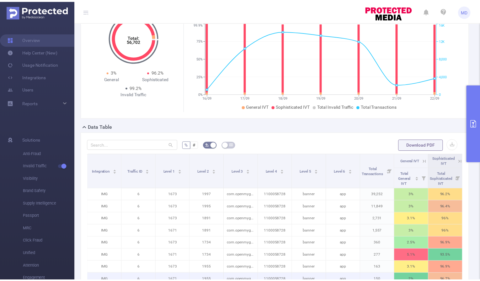
scroll to position [134, 0]
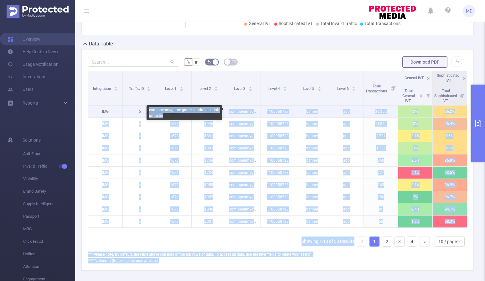
drag, startPoint x: 161, startPoint y: 114, endPoint x: 146, endPoint y: 112, distance: 15.3
click at [146, 112] on body "MD Overview Help Center (New) Usage Notification Integrations Users Reports Sol…" at bounding box center [242, 140] width 485 height 281
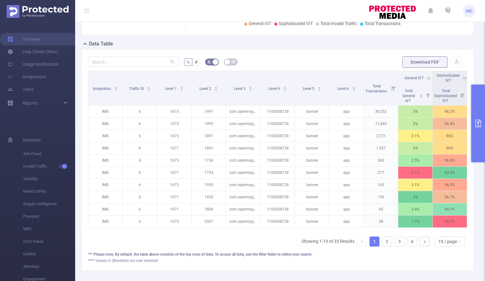
click at [279, 56] on form "% # Download PDF" at bounding box center [278, 62] width 380 height 13
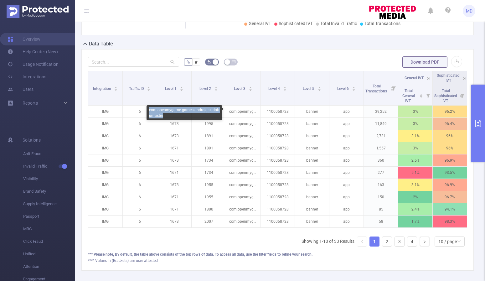
drag, startPoint x: 149, startPoint y: 109, endPoint x: 163, endPoint y: 114, distance: 14.2
click at [163, 114] on div "com.openmygame.games.android.sudokumaster" at bounding box center [185, 112] width 76 height 15
copy div "com.openmygame.games.android.sudokumaster"
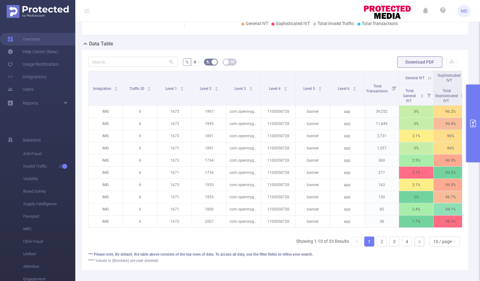
scroll to position [0, 46]
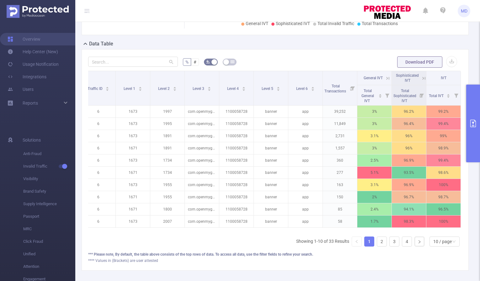
click at [421, 76] on icon at bounding box center [424, 79] width 6 height 6
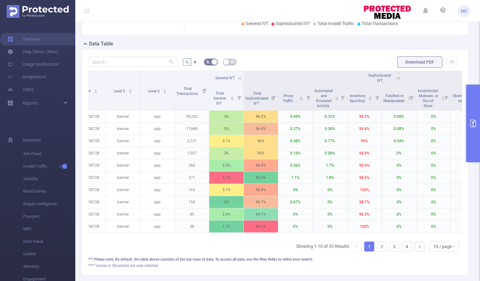
scroll to position [0, 208]
